Goal: Check status: Check status

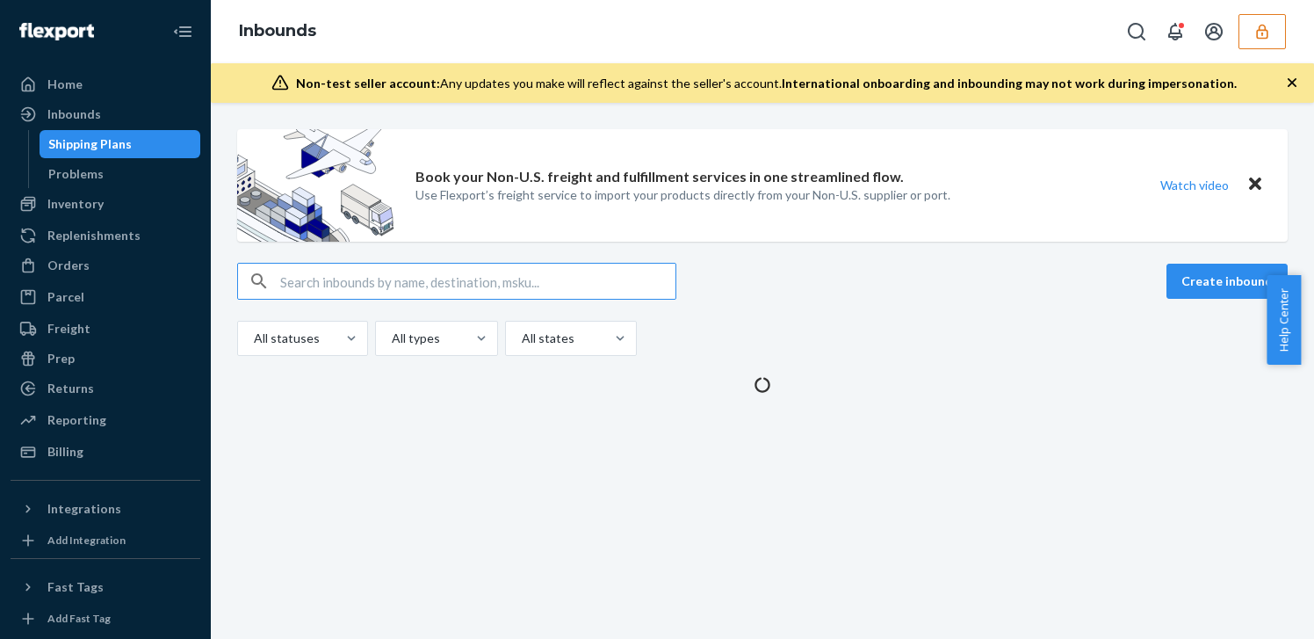
click at [429, 272] on input "text" at bounding box center [477, 281] width 395 height 35
type input "1019"
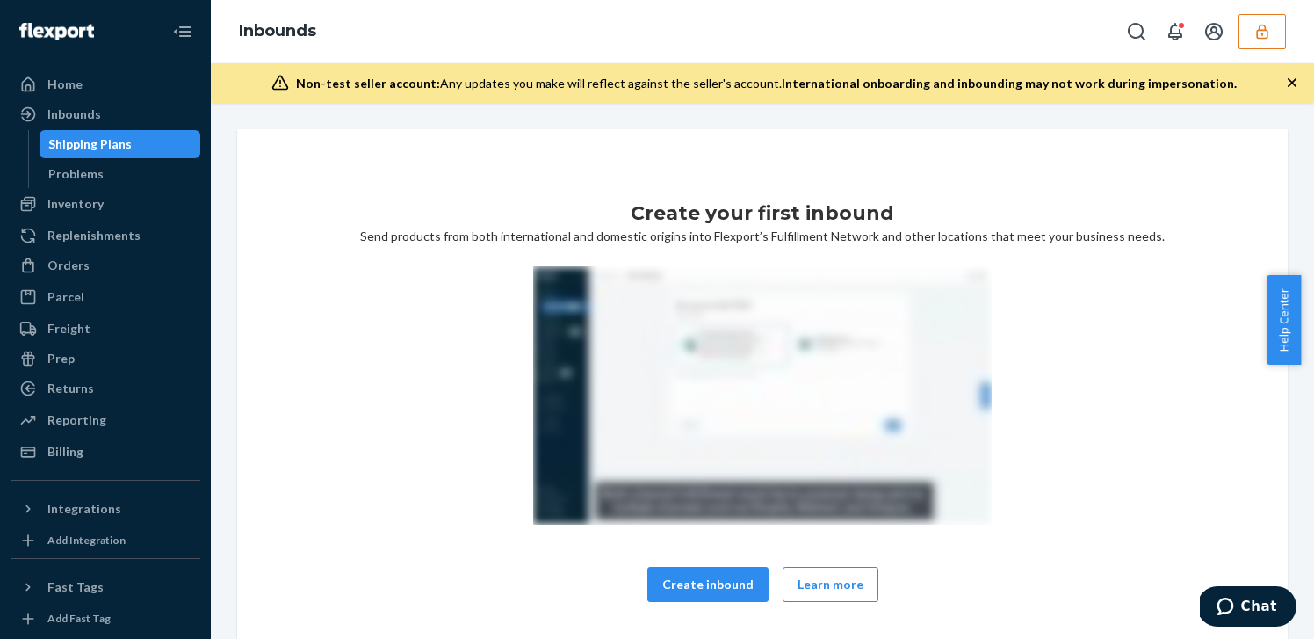
click at [170, 155] on div "Shipping Plans" at bounding box center [120, 144] width 158 height 25
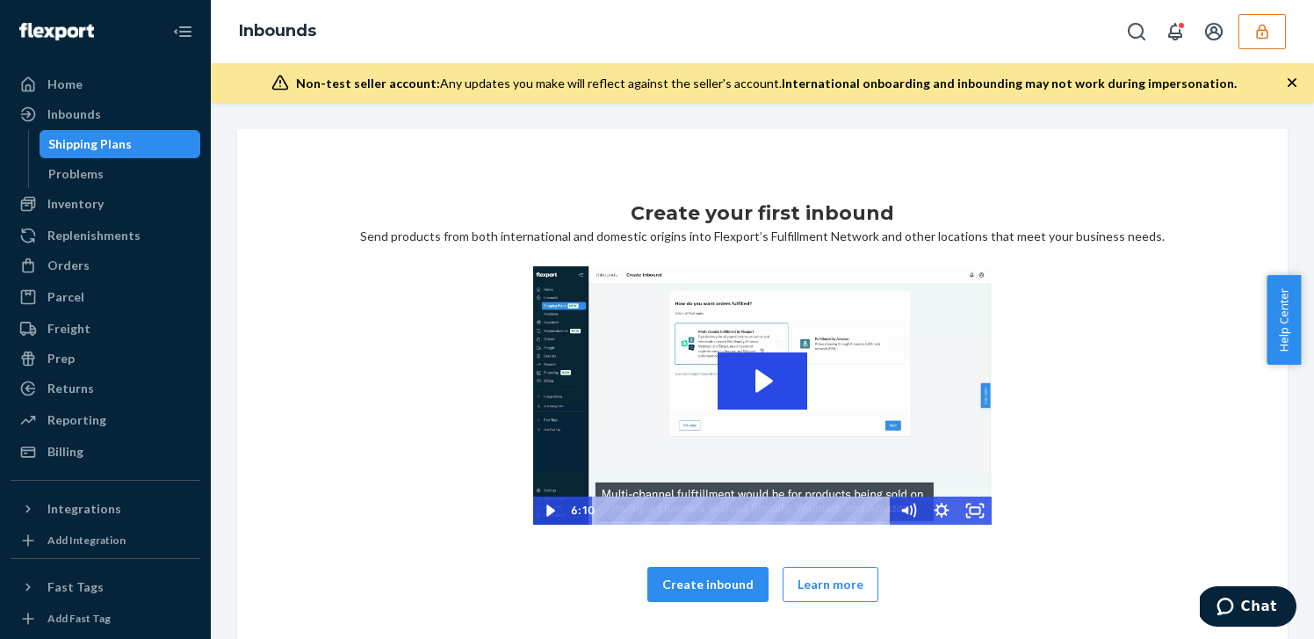
click at [165, 148] on div "Shipping Plans" at bounding box center [120, 144] width 158 height 25
click at [1258, 35] on icon "button" at bounding box center [1263, 32] width 18 height 18
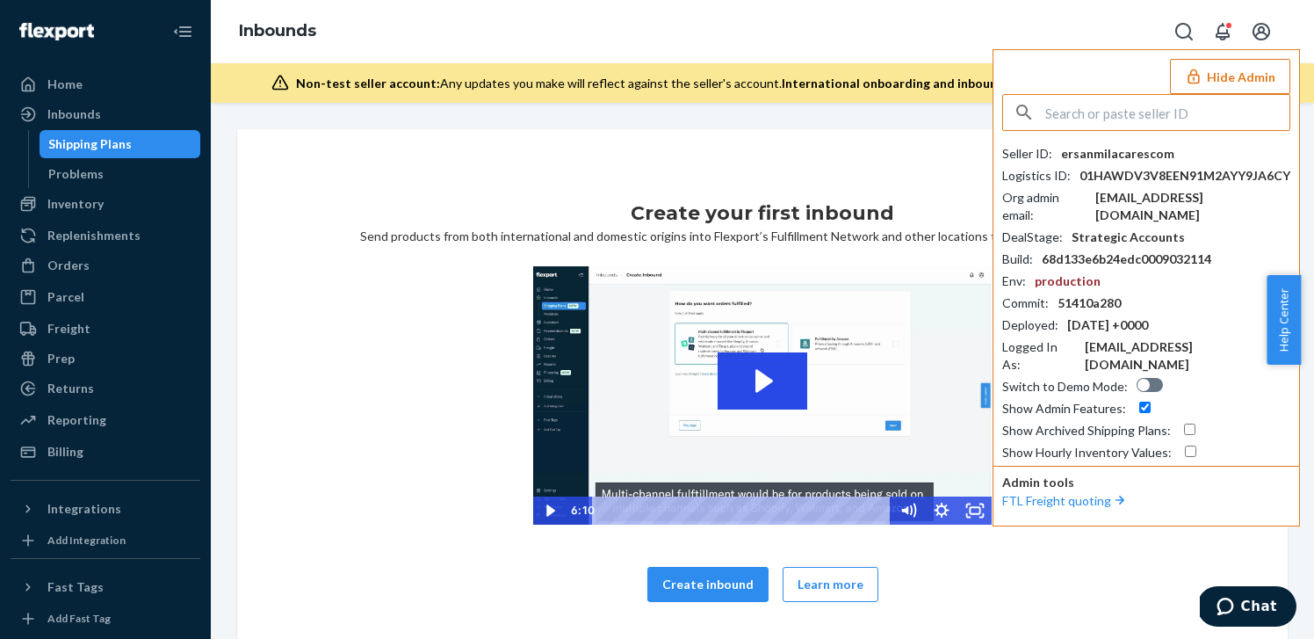
click at [1191, 125] on input "text" at bounding box center [1168, 112] width 244 height 35
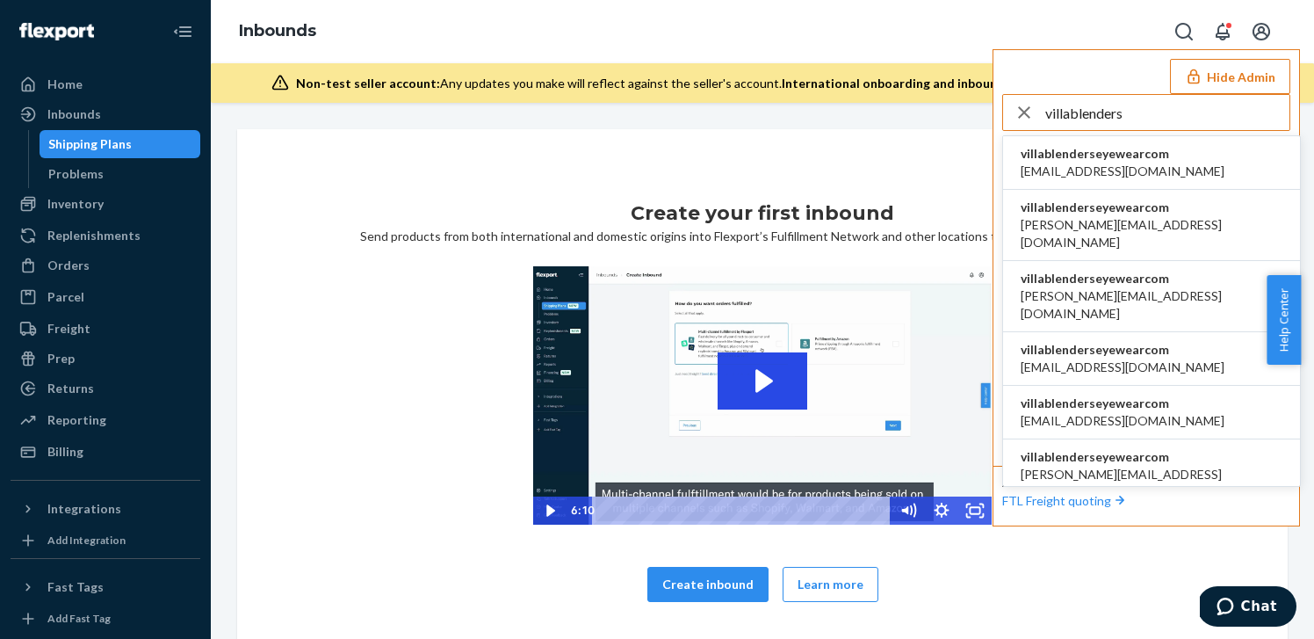
type input "villablenders"
click at [1187, 151] on li "villablenderseyewearcom alynna@blenderseyewear.com" at bounding box center [1151, 163] width 297 height 54
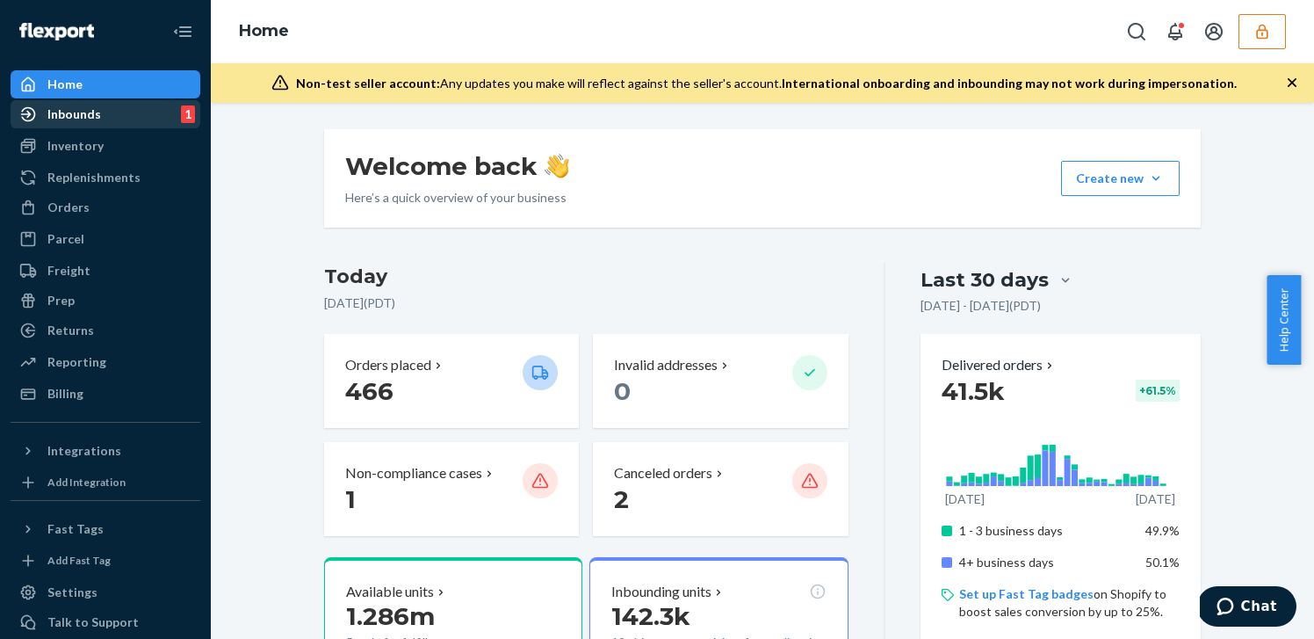
click at [80, 113] on div "Inbounds" at bounding box center [74, 114] width 54 height 18
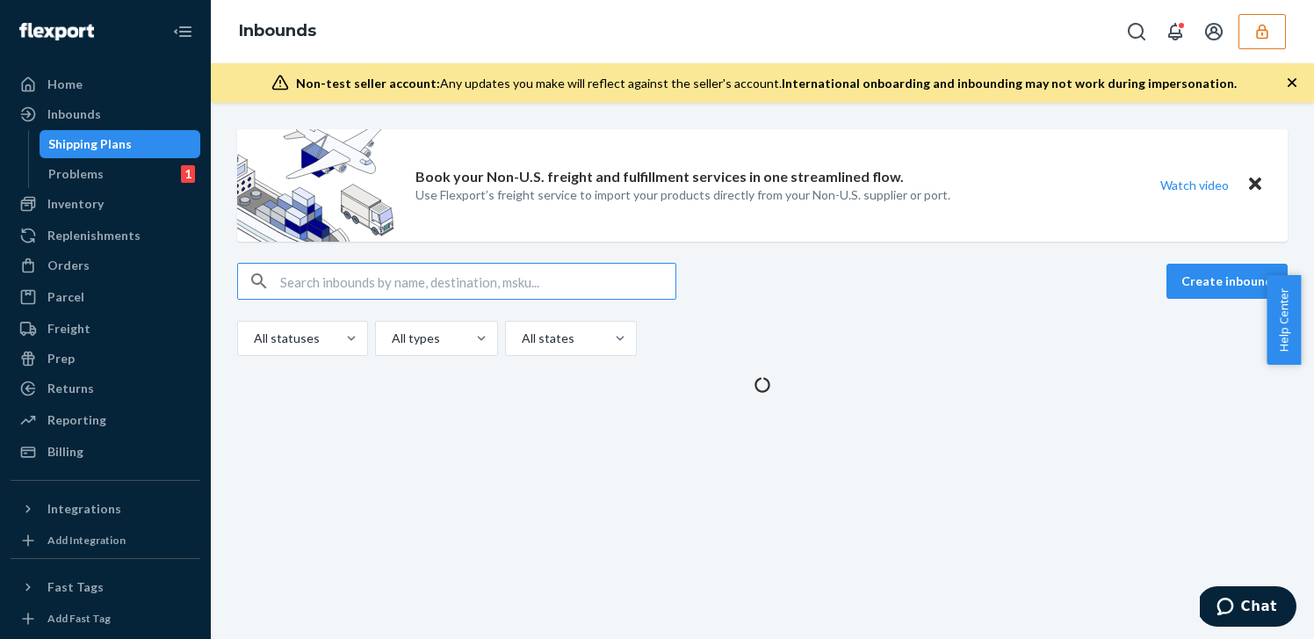
click at [465, 277] on input "text" at bounding box center [477, 281] width 395 height 35
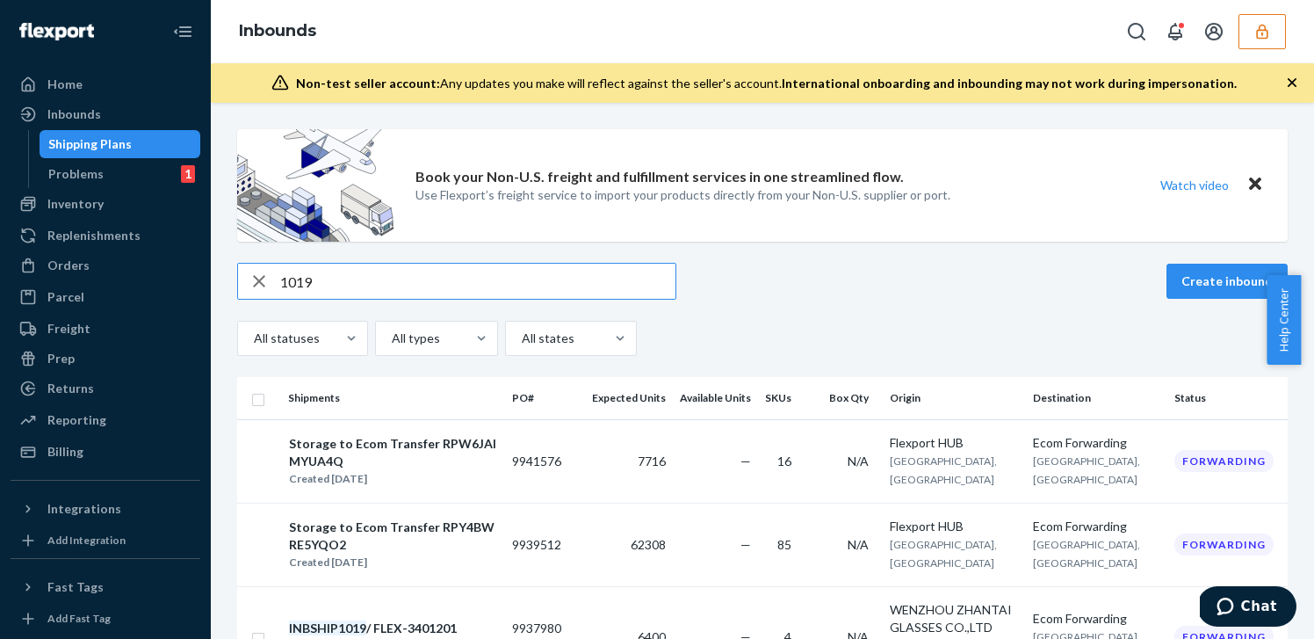
click at [542, 282] on input "1019" at bounding box center [477, 281] width 395 height 35
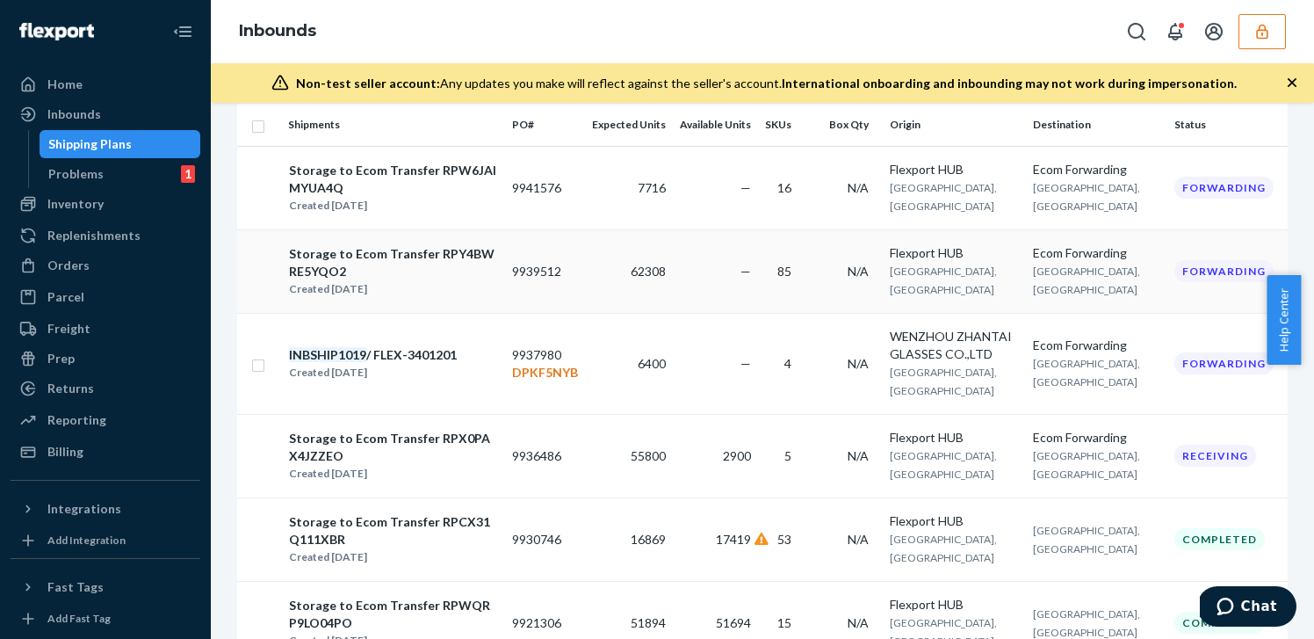
scroll to position [284, 0]
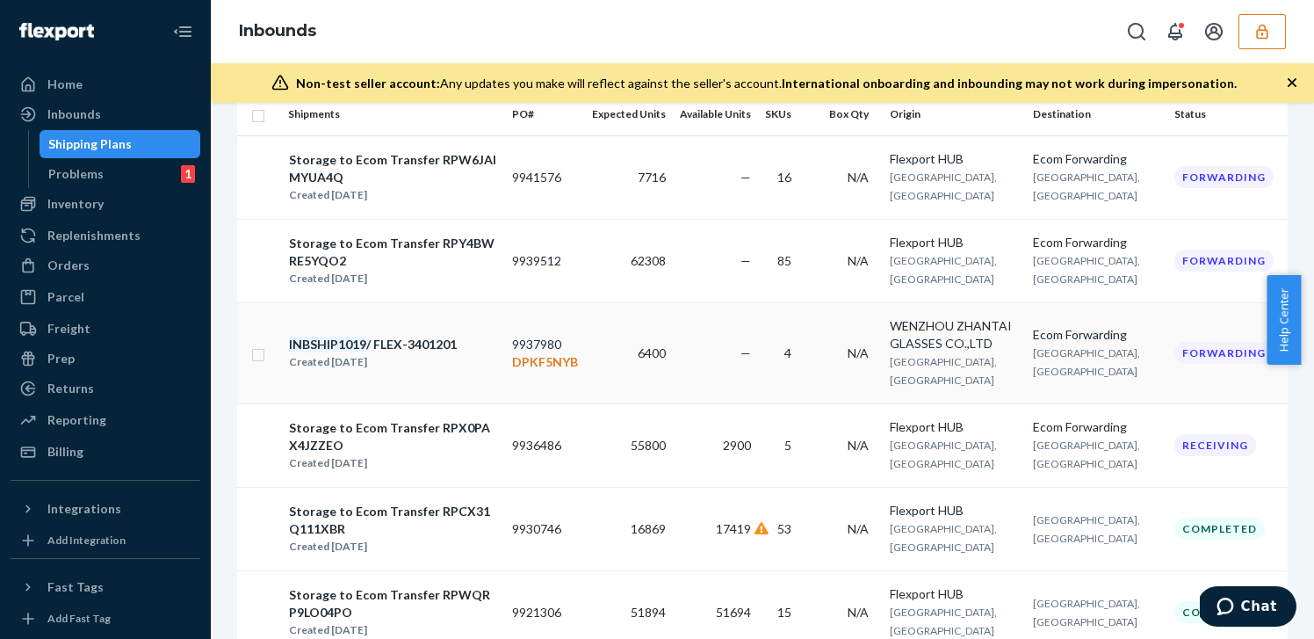
type input "1019"
click at [484, 372] on div "INBSHIP1019 / FLEX-3401201 Created [DATE]" at bounding box center [393, 353] width 210 height 37
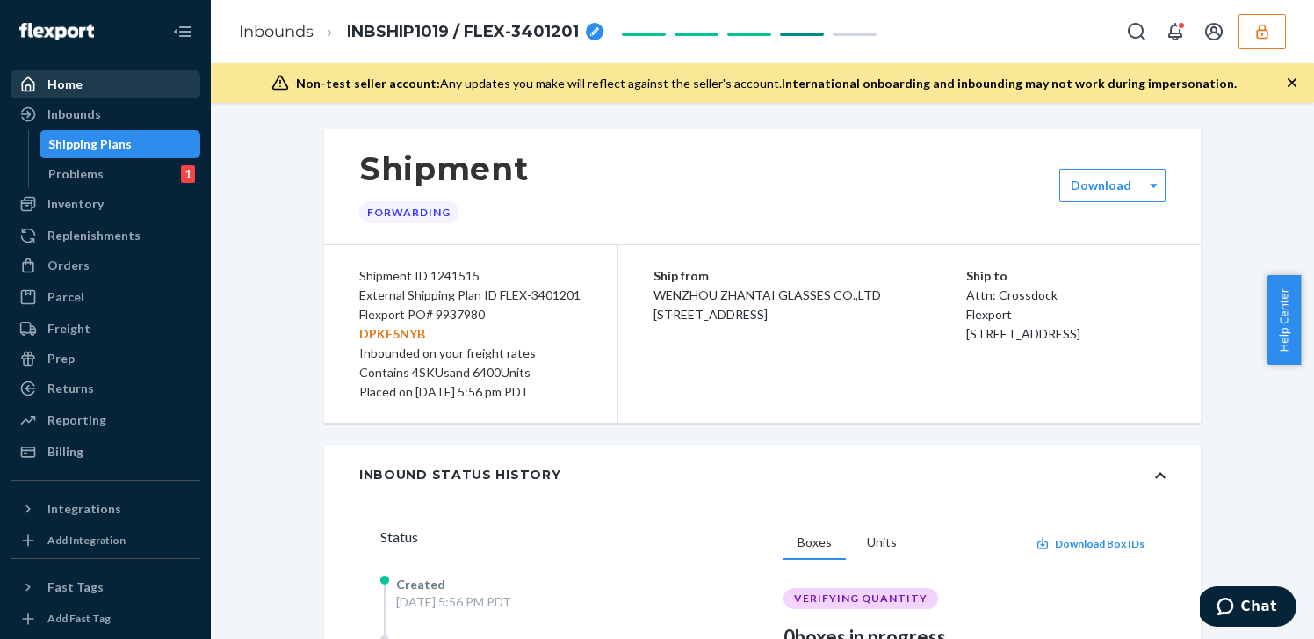
click at [104, 83] on div "Home" at bounding box center [105, 84] width 186 height 25
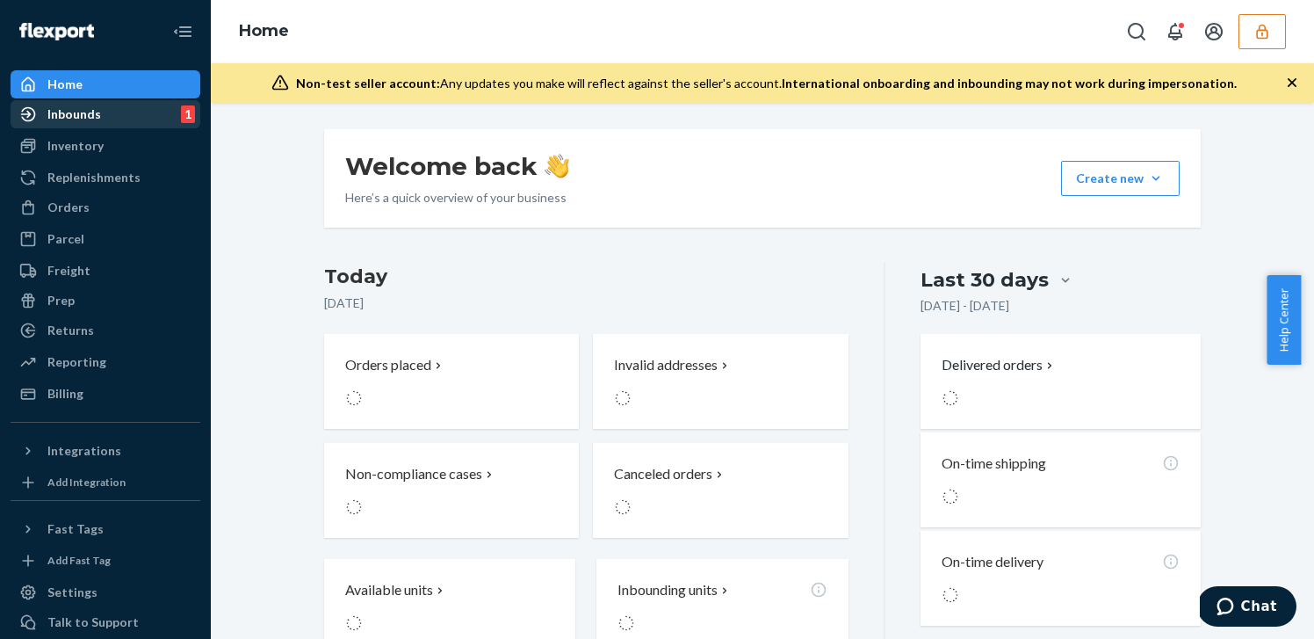
click at [85, 127] on link "Inbounds 1" at bounding box center [106, 114] width 190 height 28
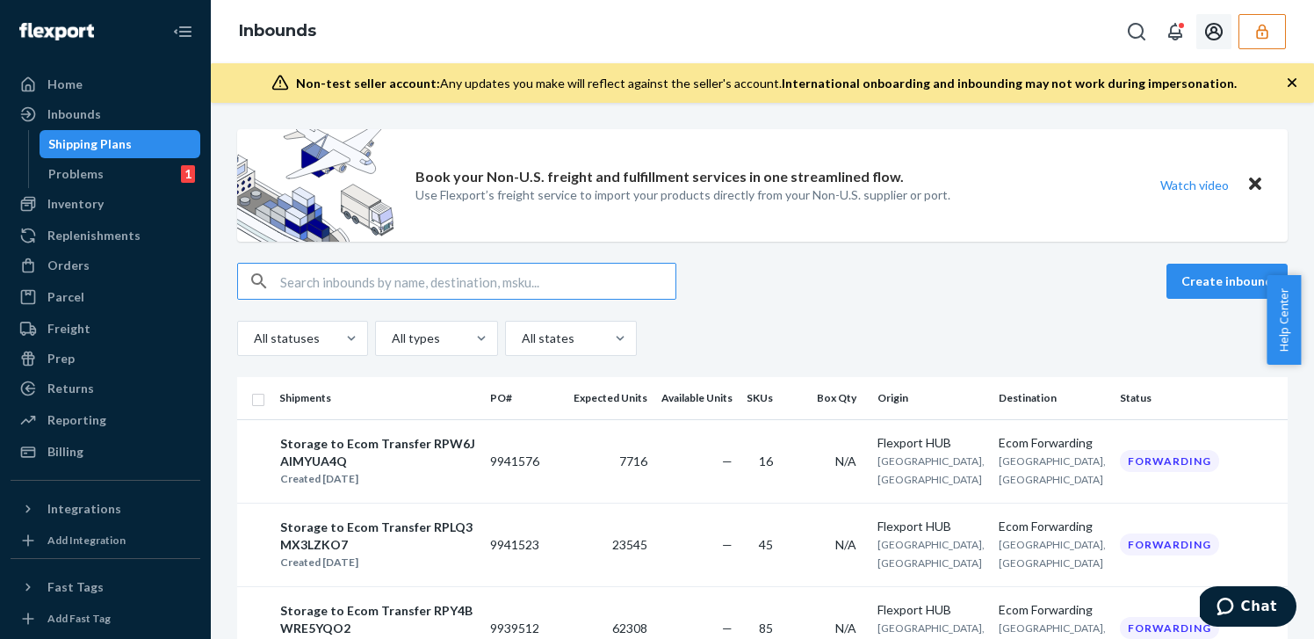
click at [1262, 34] on icon "button" at bounding box center [1262, 31] width 11 height 15
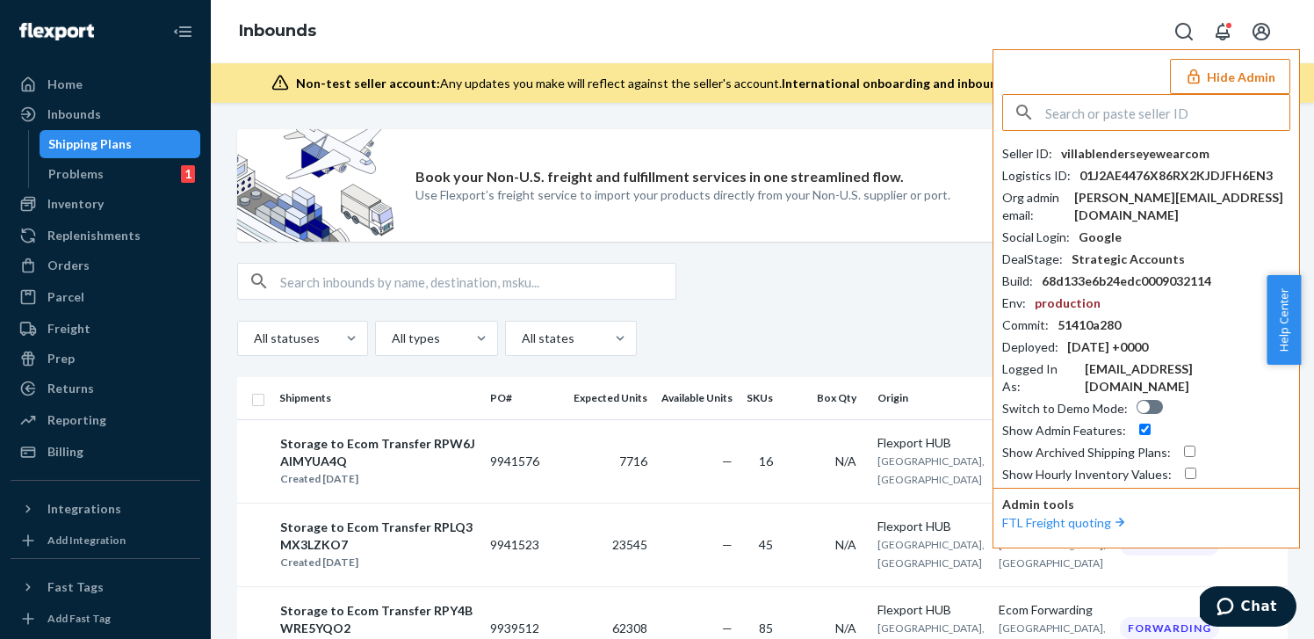
click at [1098, 109] on input "text" at bounding box center [1168, 112] width 244 height 35
click at [1115, 119] on input "miracares" at bounding box center [1168, 112] width 244 height 35
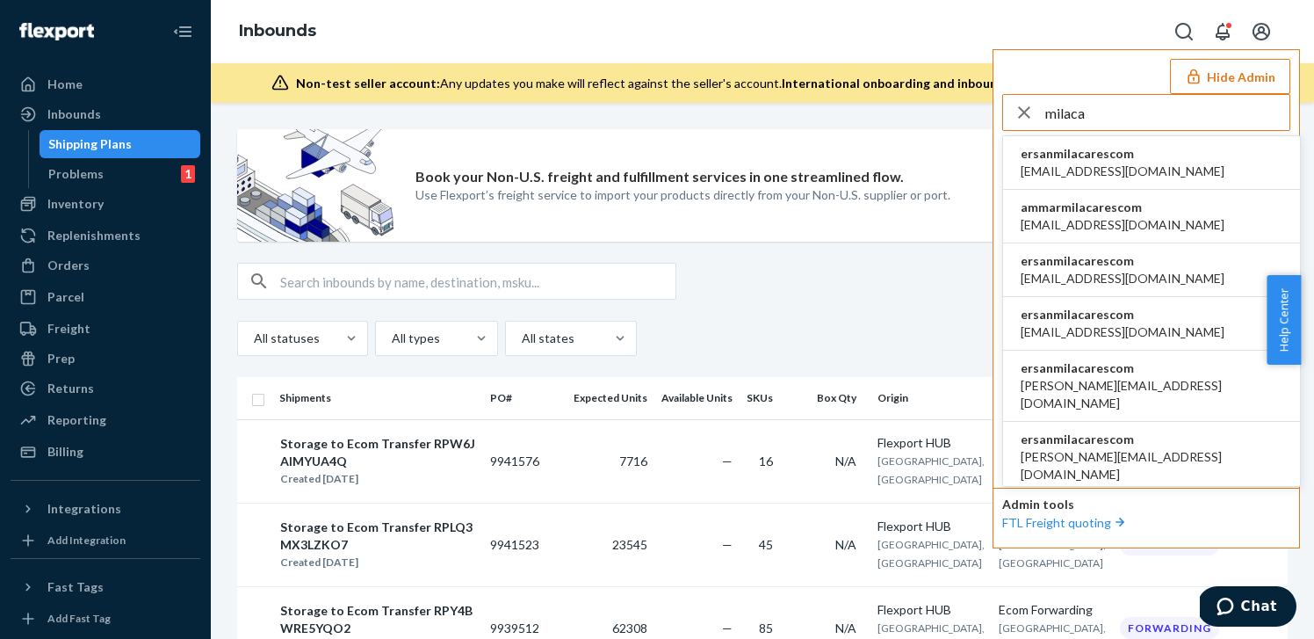
type input "milaca"
copy span "ersanmilacarescom"
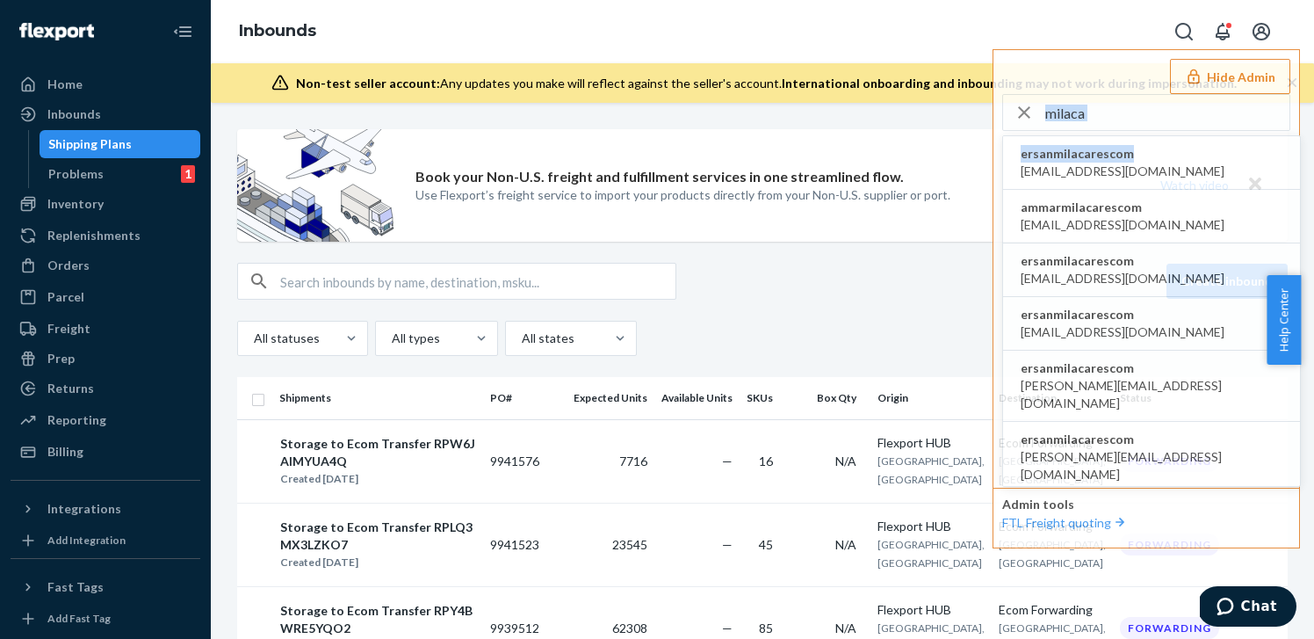
drag, startPoint x: 1168, startPoint y: 152, endPoint x: 1127, endPoint y: 3, distance: 154.7
click at [1099, 56] on div "Hide Admin milaca ersanmilacarescom [EMAIL_ADDRESS][DOMAIN_NAME] ammarmilacares…" at bounding box center [1147, 298] width 308 height 499
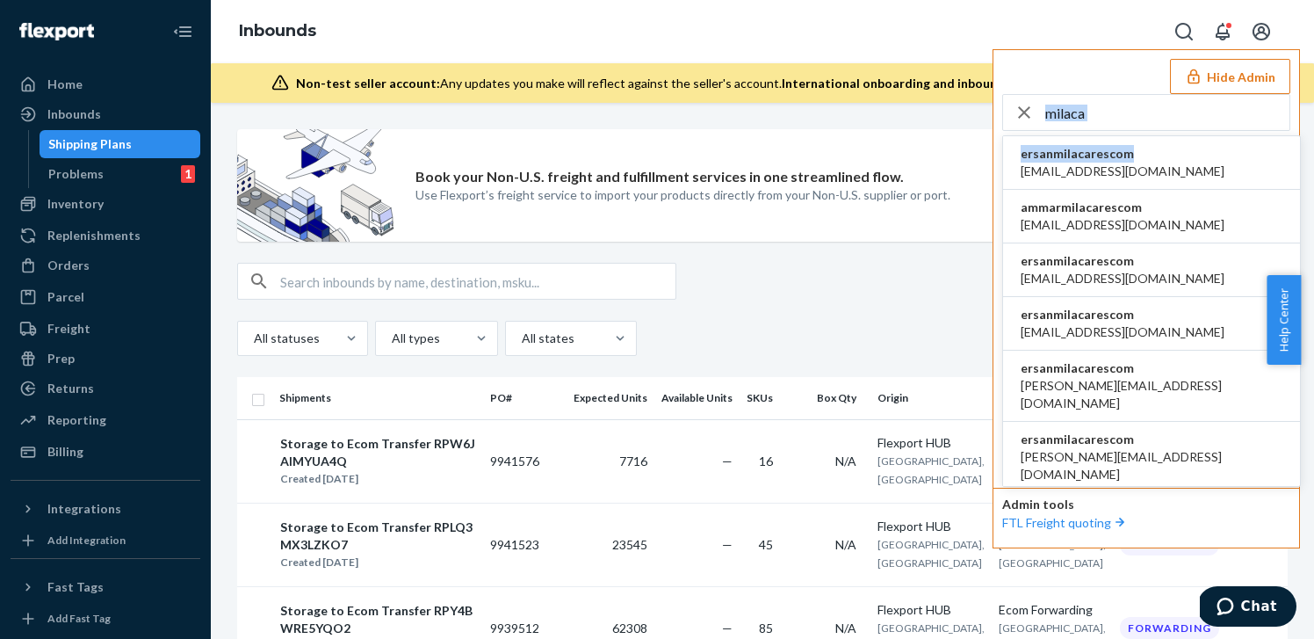
copy div "ersanmilacarescom"
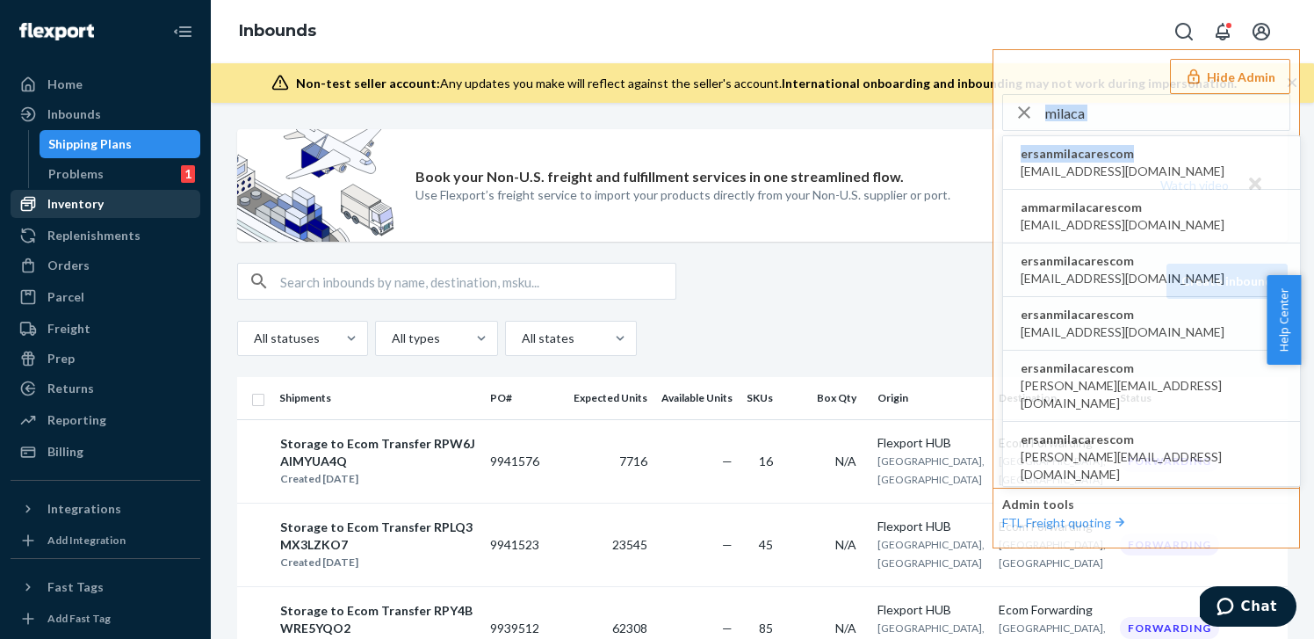
click at [103, 211] on div "Inventory" at bounding box center [105, 204] width 186 height 25
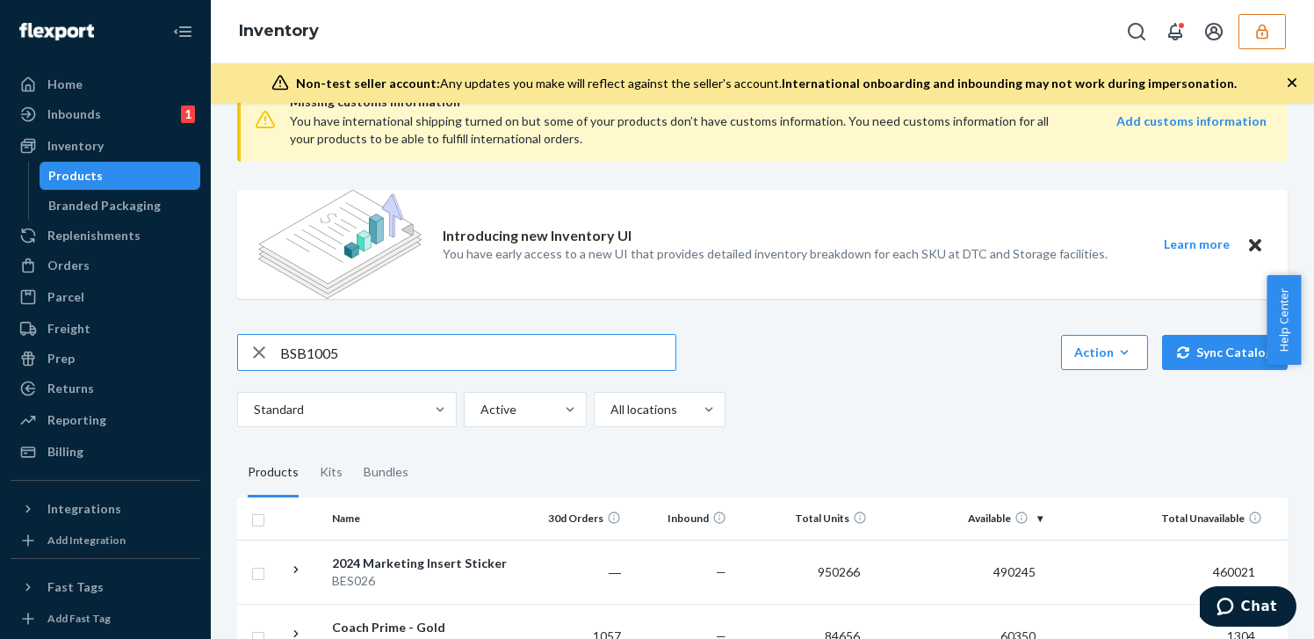
scroll to position [149, 0]
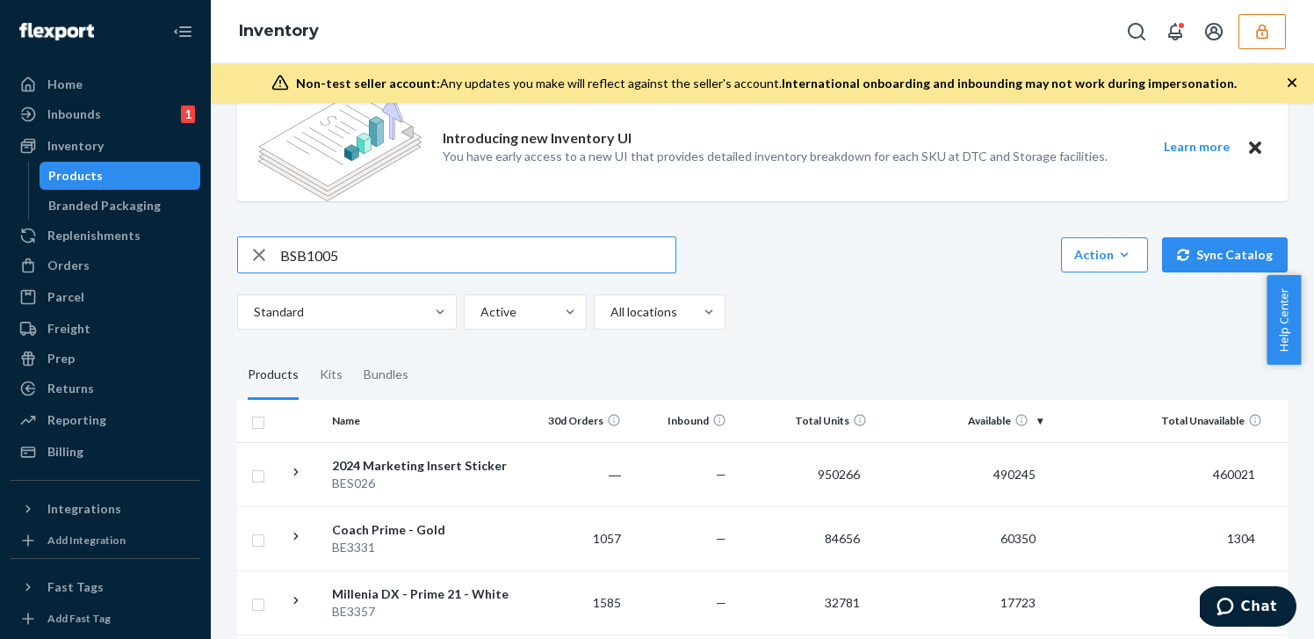
type input "BSB1005"
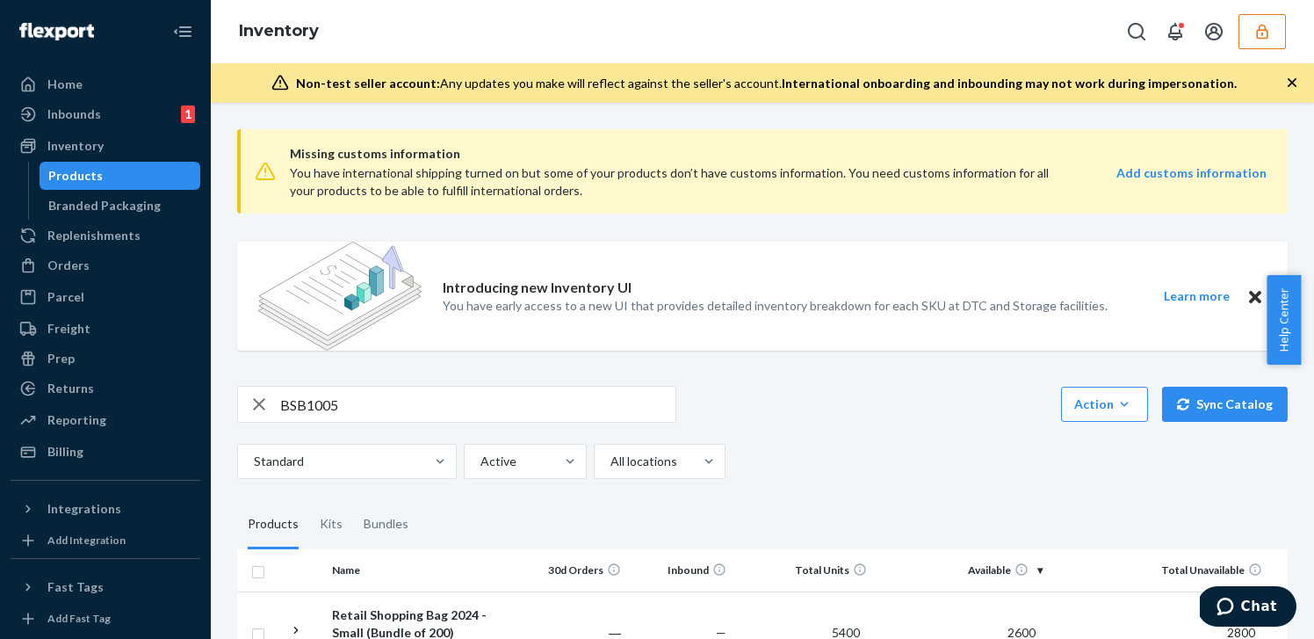
scroll to position [118, 0]
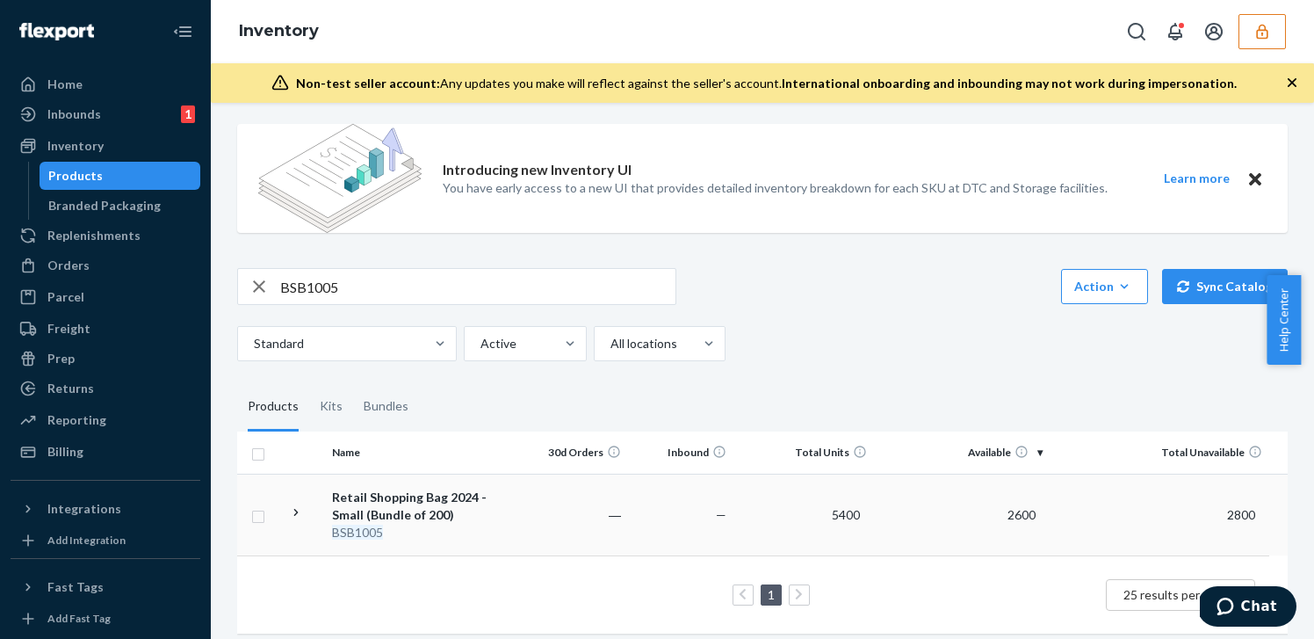
click at [1032, 505] on td "2600" at bounding box center [962, 515] width 176 height 82
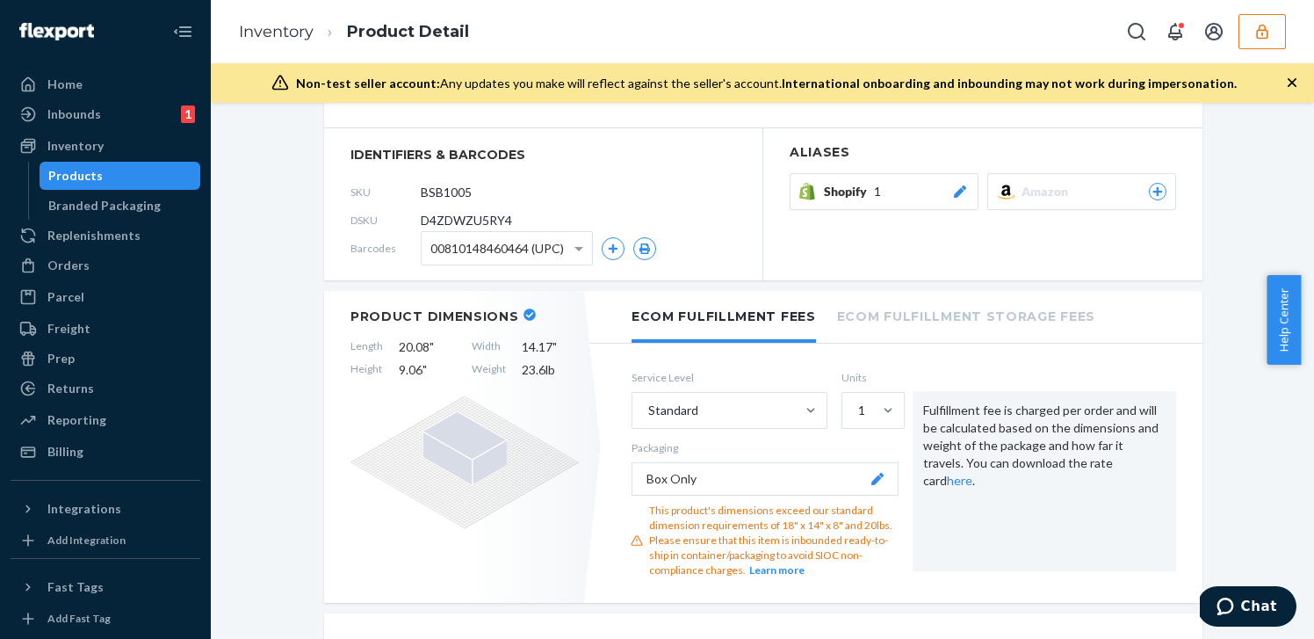
scroll to position [98, 0]
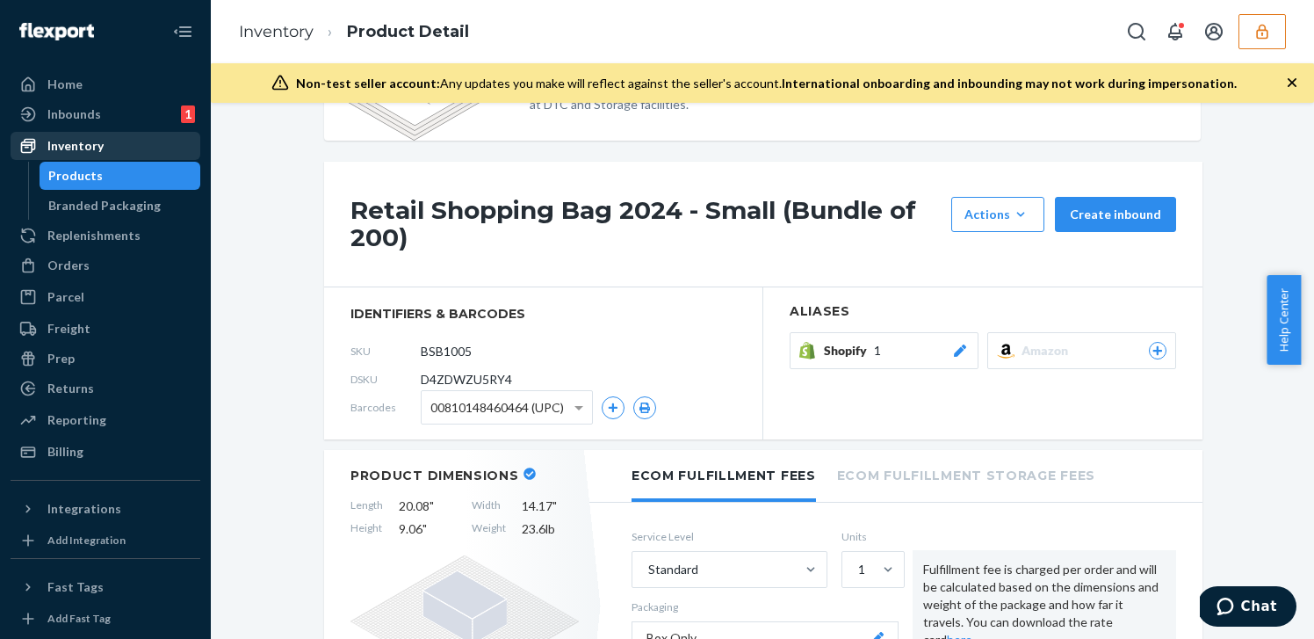
click at [109, 150] on div "Inventory" at bounding box center [105, 146] width 186 height 25
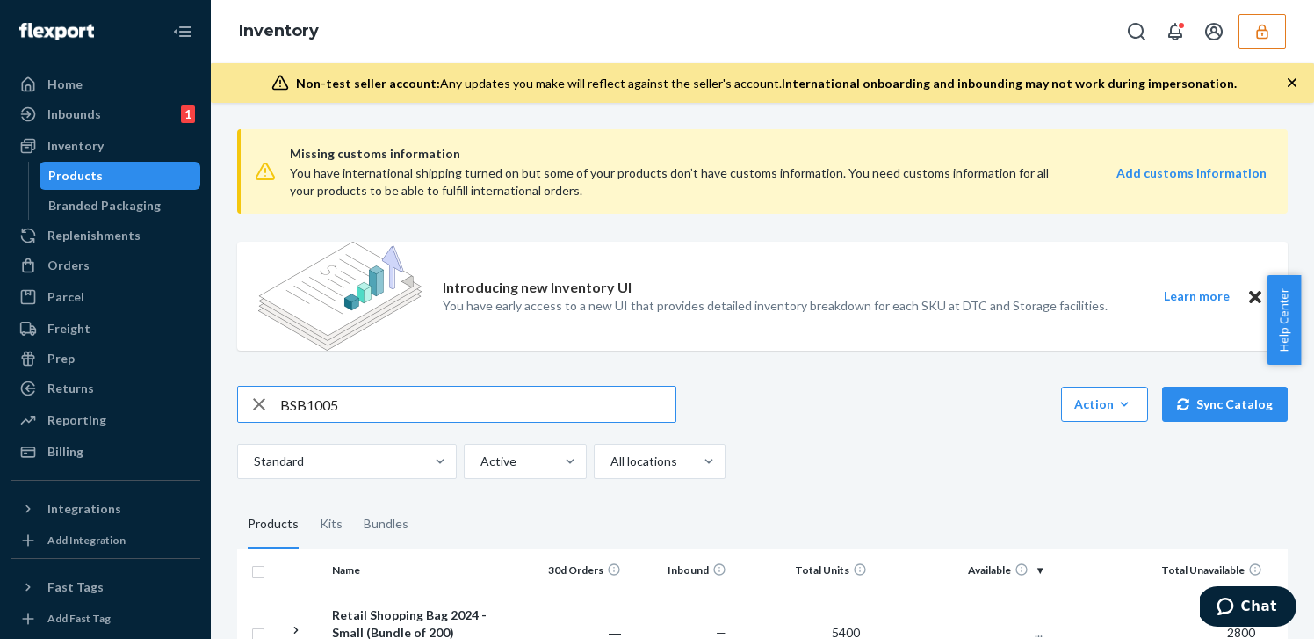
click at [458, 410] on input "BSB1005" at bounding box center [477, 404] width 395 height 35
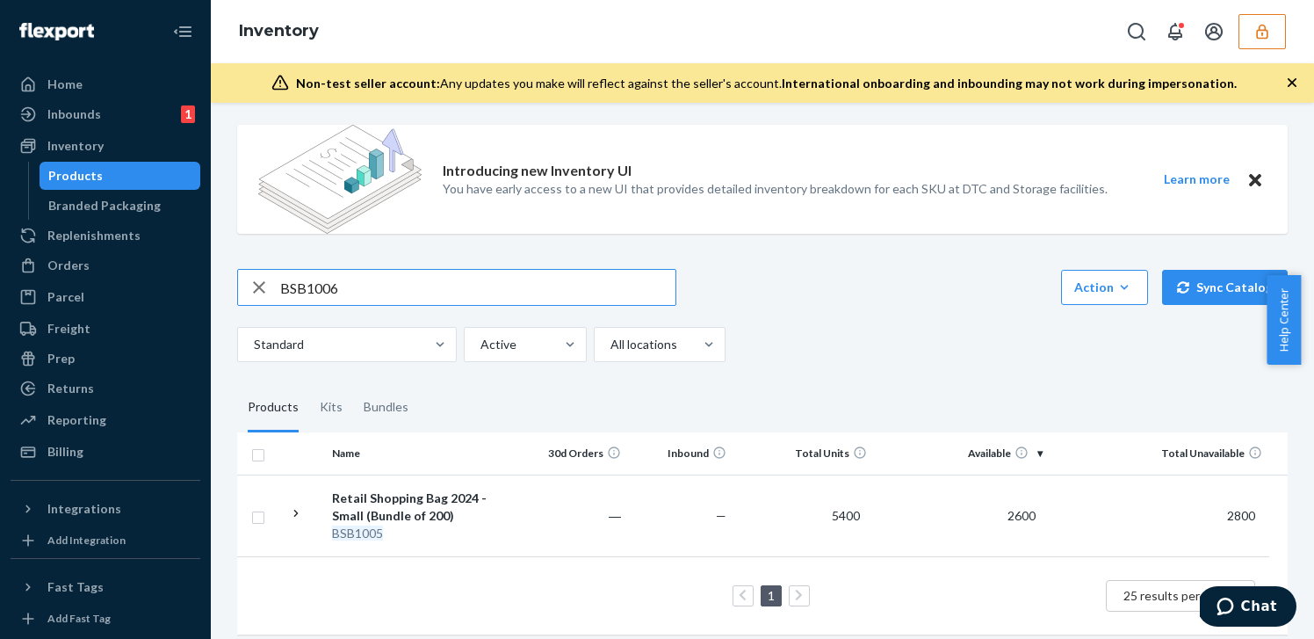
scroll to position [141, 0]
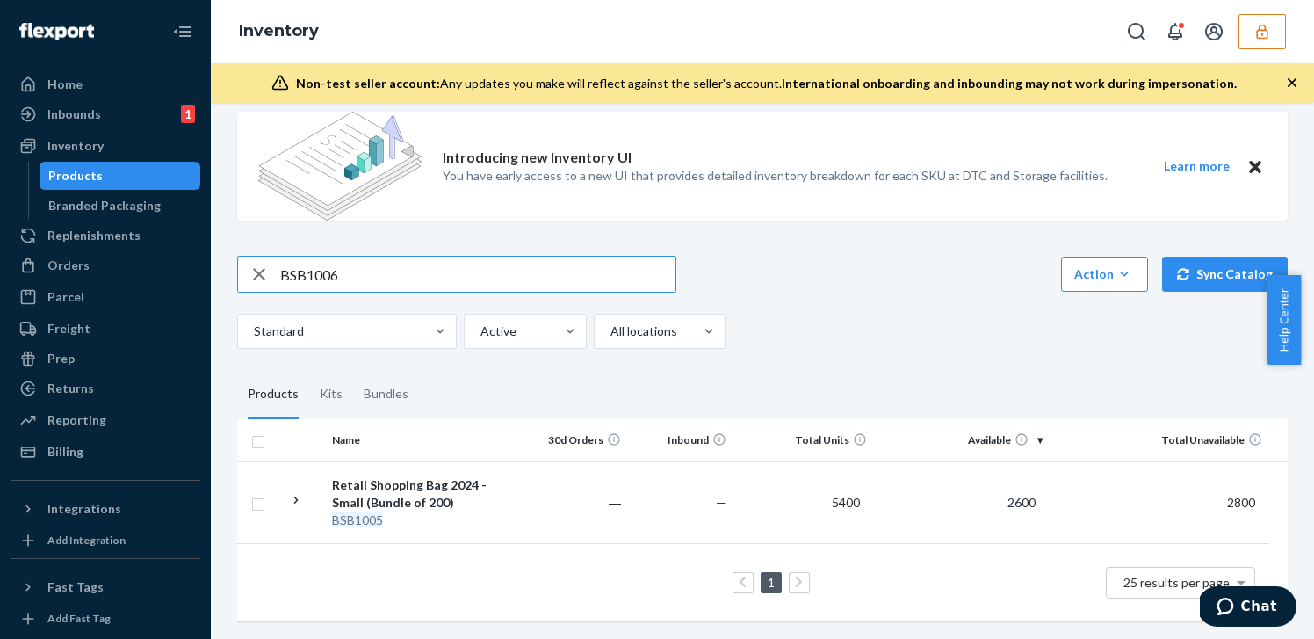
type input "BSB1006"
click at [1070, 496] on td "3200" at bounding box center [1160, 502] width 220 height 82
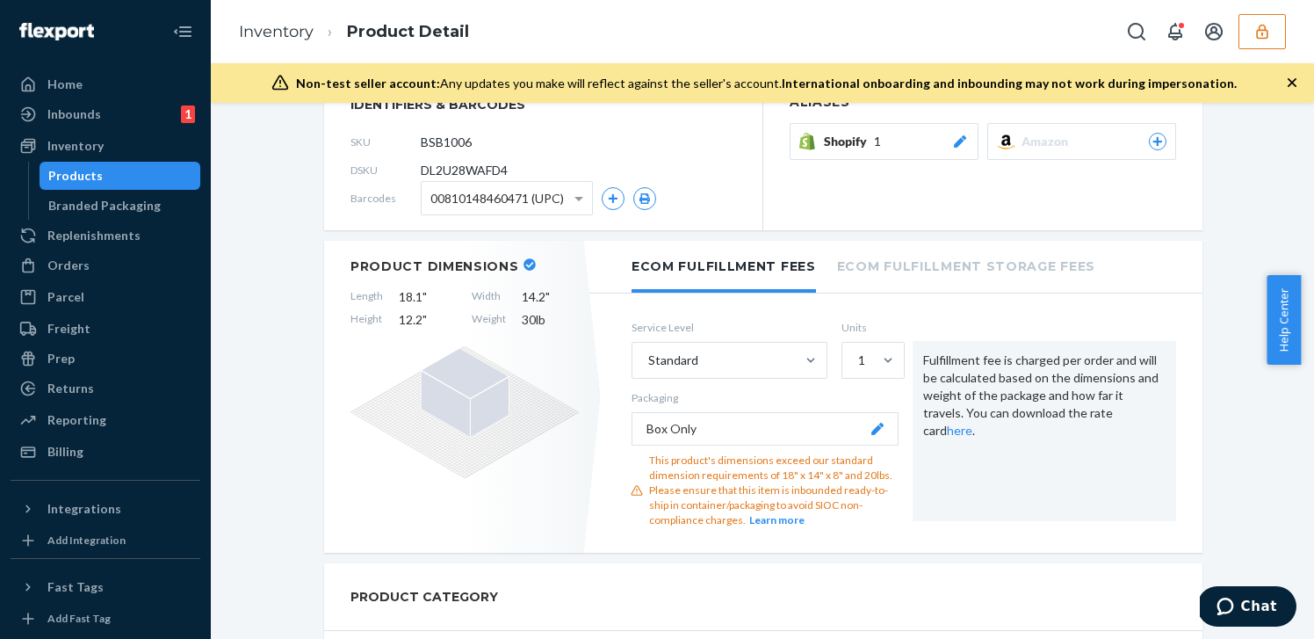
scroll to position [643, 0]
